Goal: Information Seeking & Learning: Find specific page/section

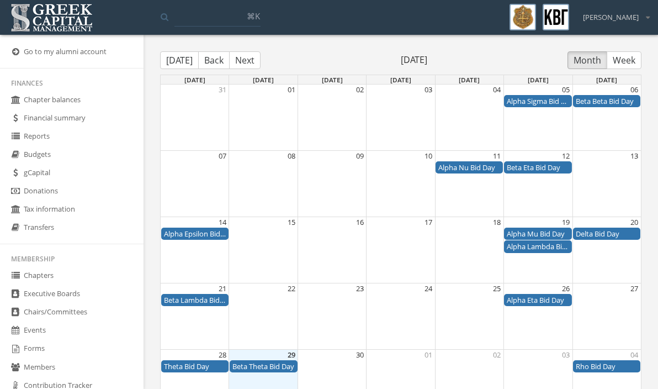
scroll to position [26, 0]
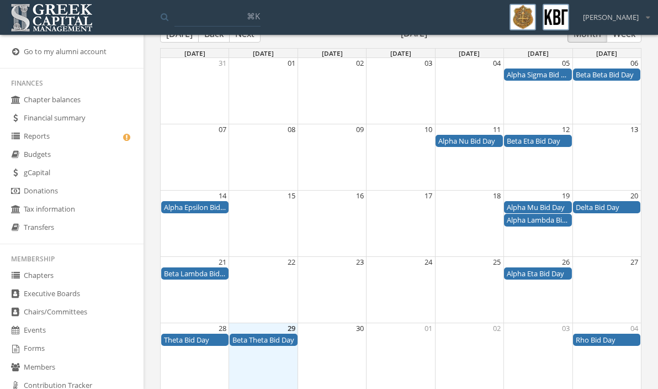
click at [44, 137] on link "Reports" at bounding box center [71, 136] width 143 height 18
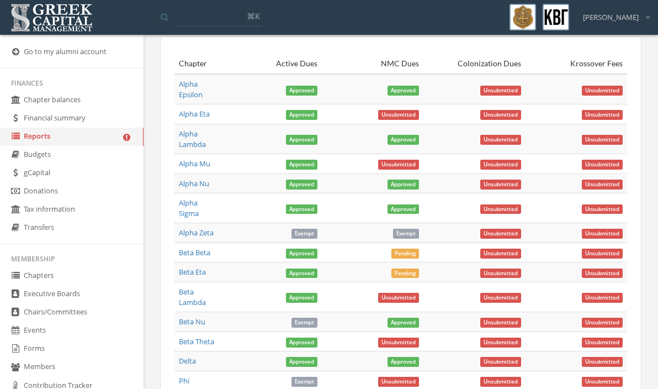
scroll to position [145, 0]
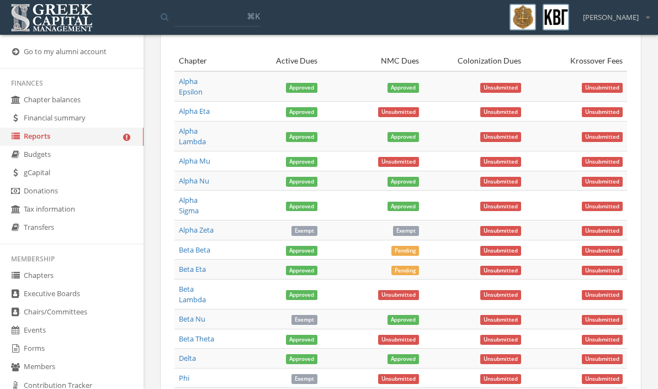
click at [192, 269] on link "Beta Eta" at bounding box center [192, 269] width 27 height 10
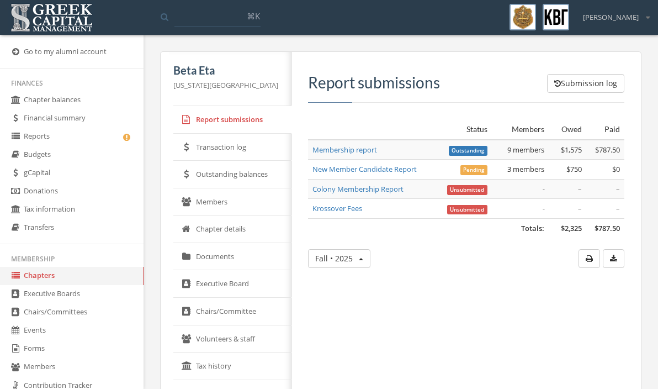
click at [50, 274] on link "Chapters" at bounding box center [71, 276] width 143 height 18
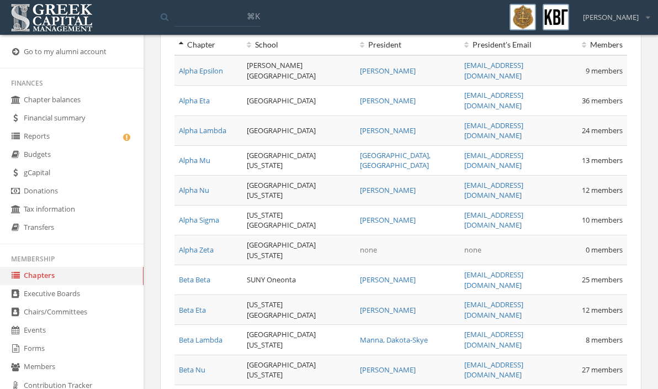
scroll to position [55, 0]
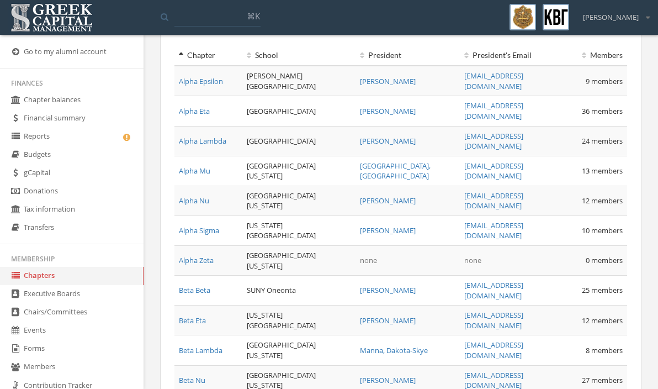
click at [44, 140] on link "Reports" at bounding box center [71, 136] width 143 height 18
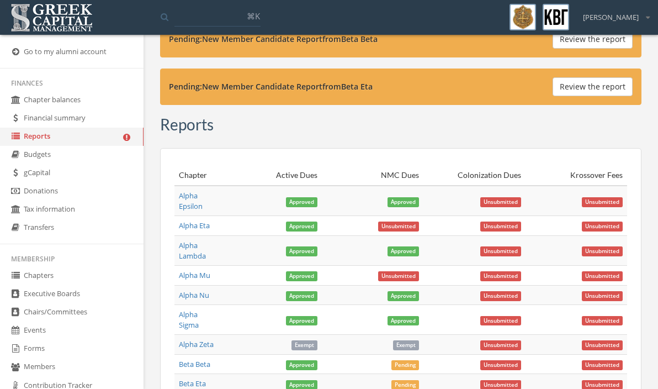
scroll to position [88, 0]
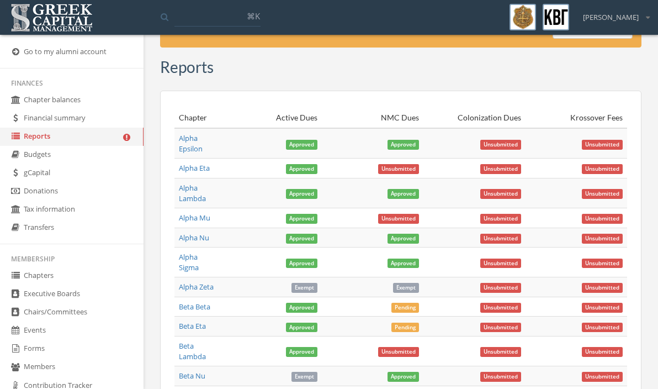
click at [209, 286] on link "Alpha Zeta" at bounding box center [196, 286] width 35 height 10
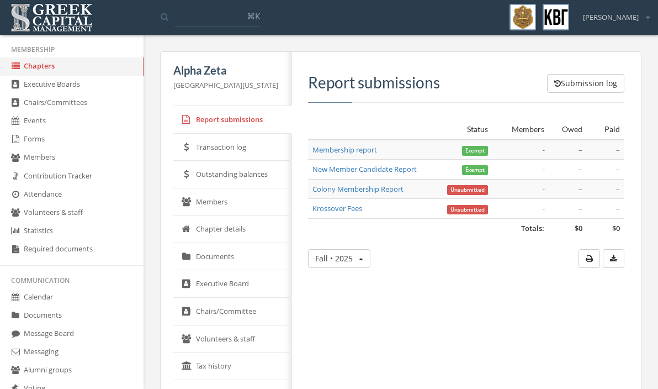
scroll to position [219, 0]
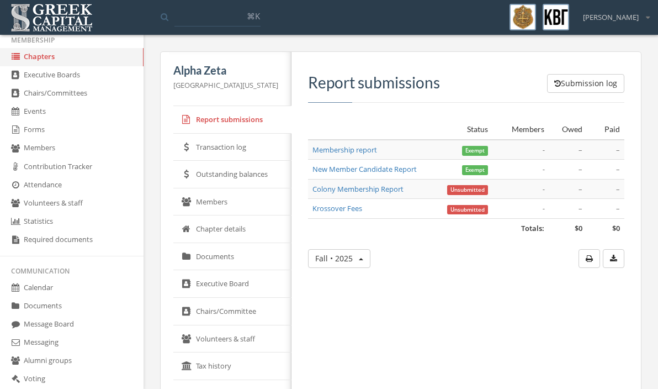
click at [39, 308] on link "Documents" at bounding box center [71, 306] width 143 height 18
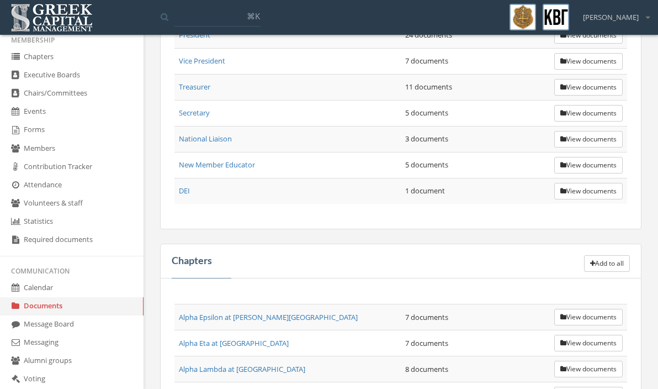
scroll to position [653, 0]
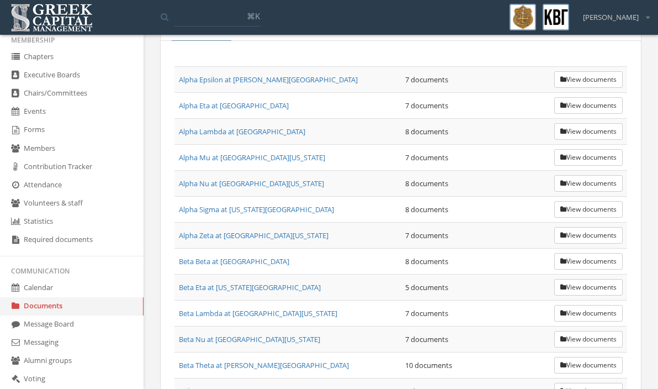
click at [576, 291] on button "View documents" at bounding box center [588, 287] width 68 height 17
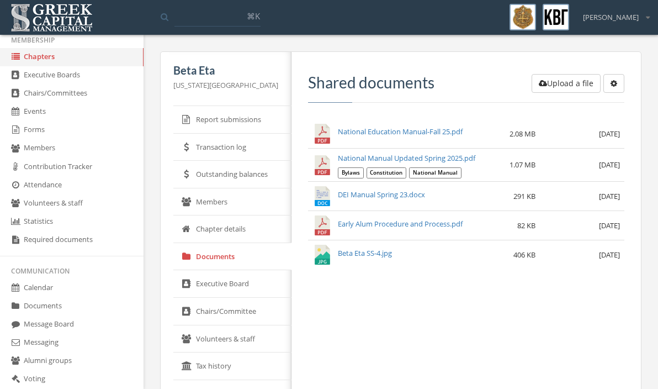
click at [391, 157] on link "National Manual Updated Spring 2025.pdf" at bounding box center [406, 158] width 137 height 10
click at [378, 354] on div "Upload a file Create subfolder Shared documents National Education Manual-Fall …" at bounding box center [461, 321] width 341 height 539
click at [35, 285] on link "Calendar" at bounding box center [71, 288] width 143 height 18
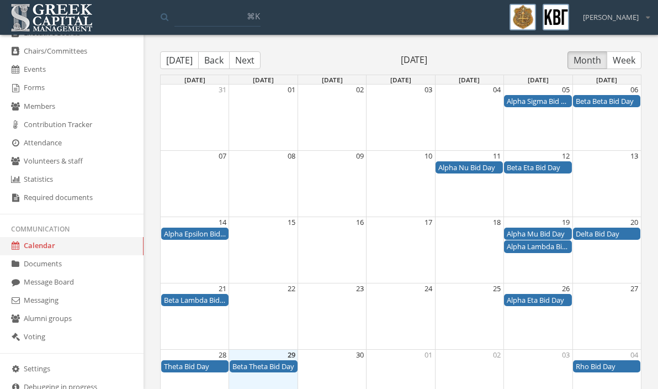
scroll to position [148, 0]
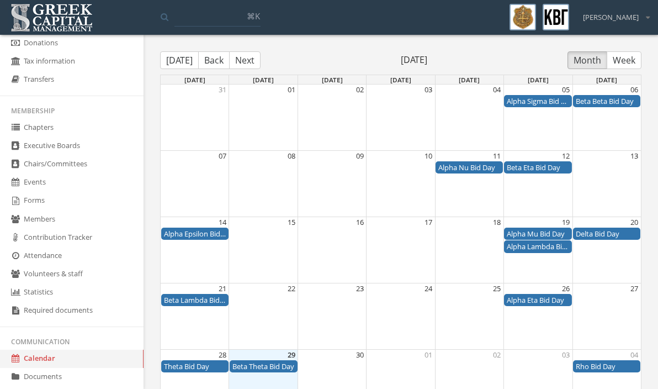
click at [82, 137] on link "Executive Boards" at bounding box center [71, 146] width 143 height 18
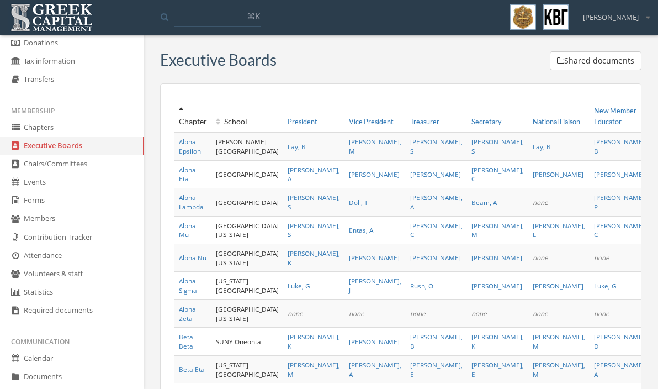
click at [84, 128] on link "Chapters" at bounding box center [71, 128] width 143 height 18
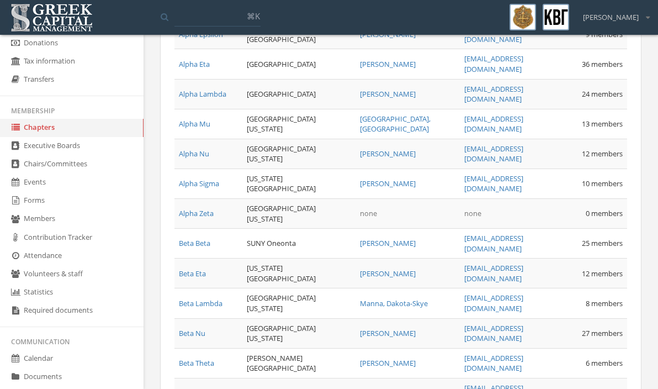
scroll to position [231, 0]
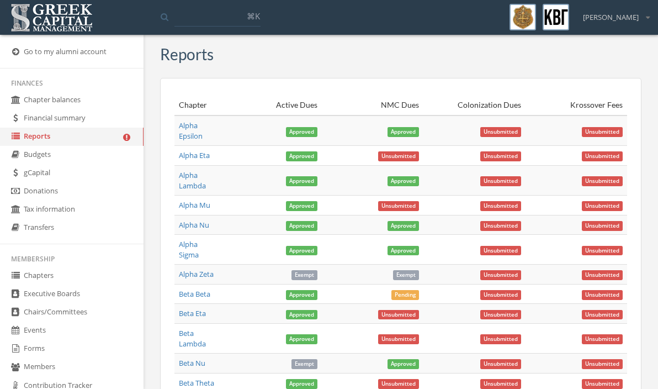
scroll to position [53, 0]
click at [196, 293] on link "Beta Beta" at bounding box center [194, 294] width 31 height 10
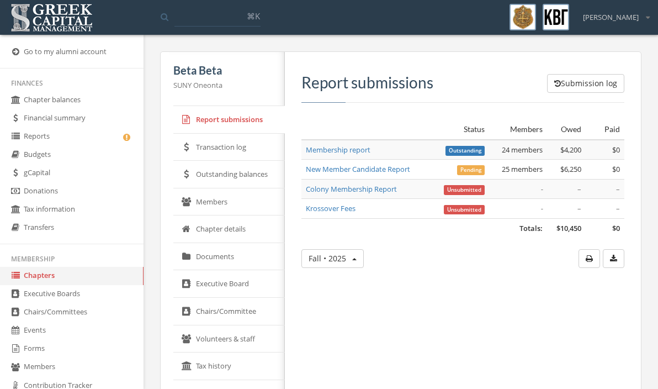
click at [88, 139] on link "Reports" at bounding box center [71, 136] width 143 height 18
